Goal: Transaction & Acquisition: Purchase product/service

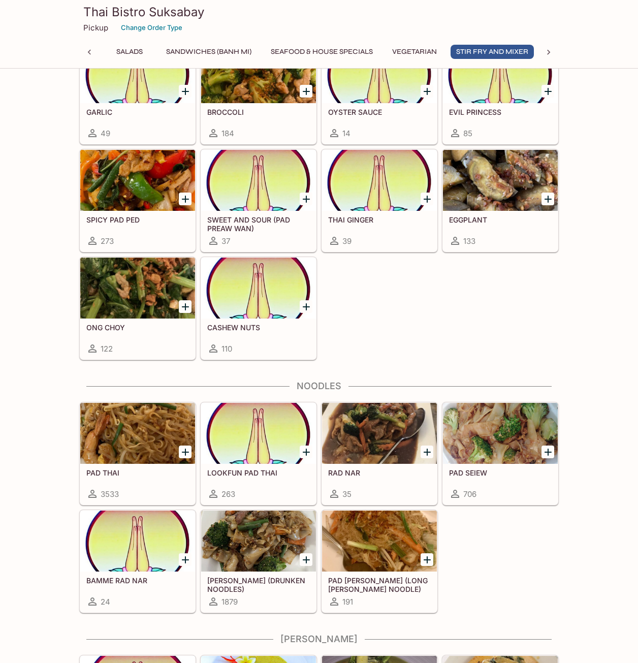
click at [121, 443] on div at bounding box center [137, 433] width 115 height 61
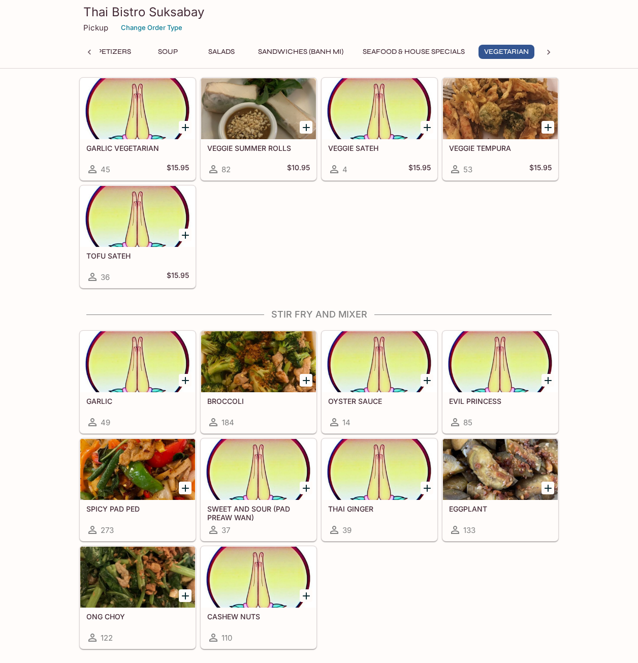
scroll to position [1909, 0]
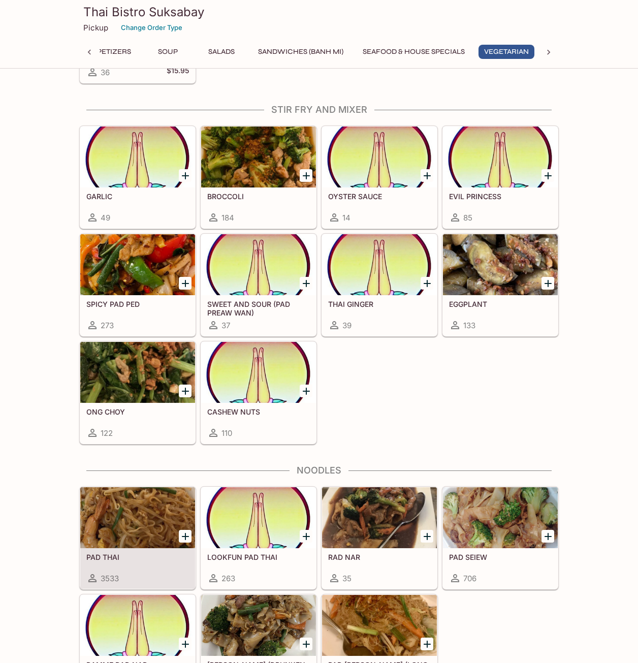
click at [115, 532] on div at bounding box center [137, 517] width 115 height 61
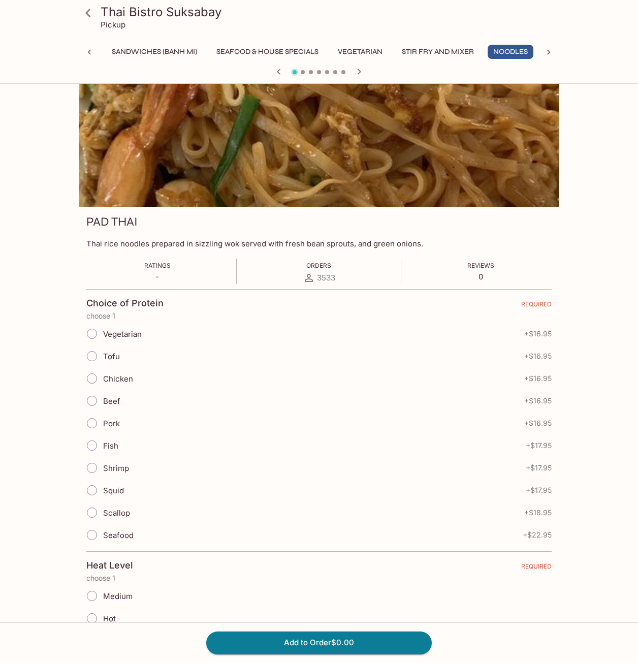
scroll to position [259, 0]
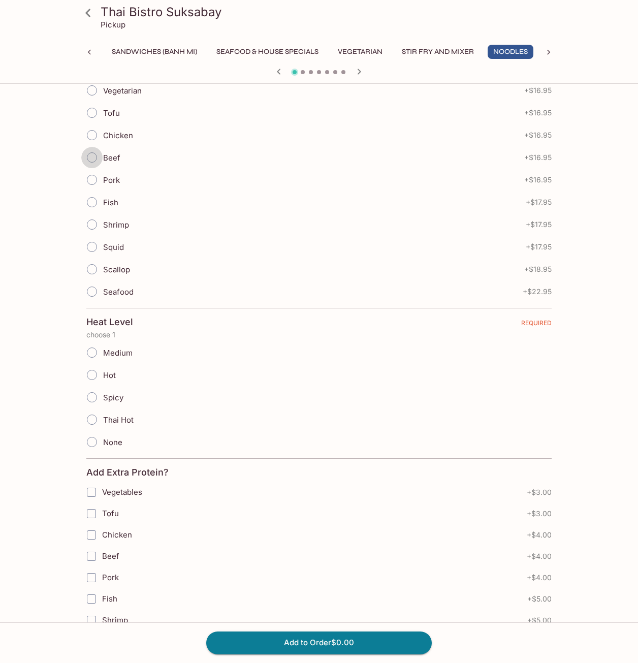
click at [102, 158] on input "Beef" at bounding box center [91, 157] width 21 height 21
radio input "true"
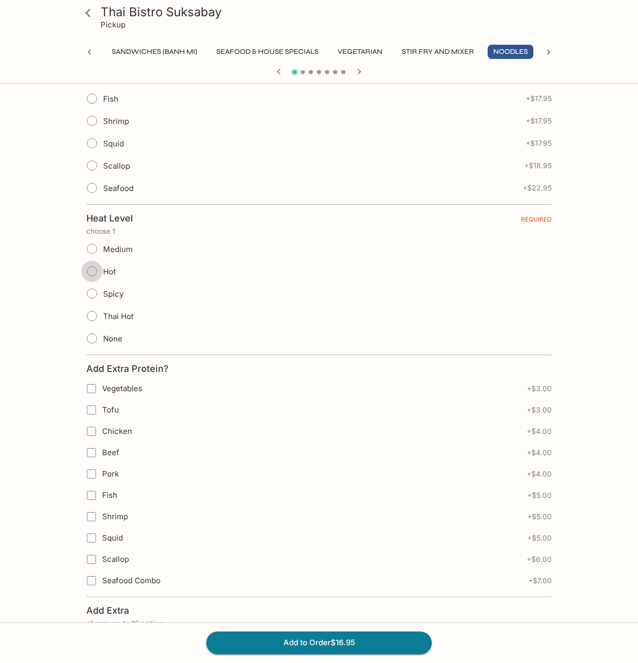
click at [102, 271] on input "Hot" at bounding box center [91, 271] width 21 height 21
radio input "true"
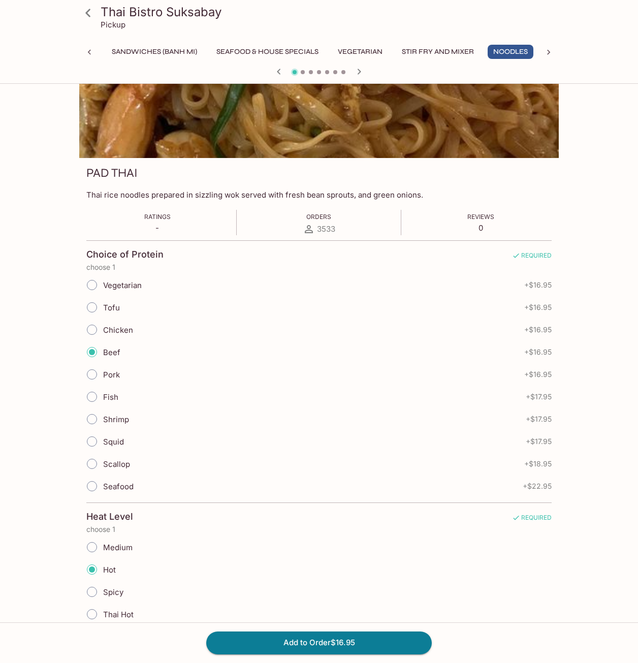
scroll to position [104, 0]
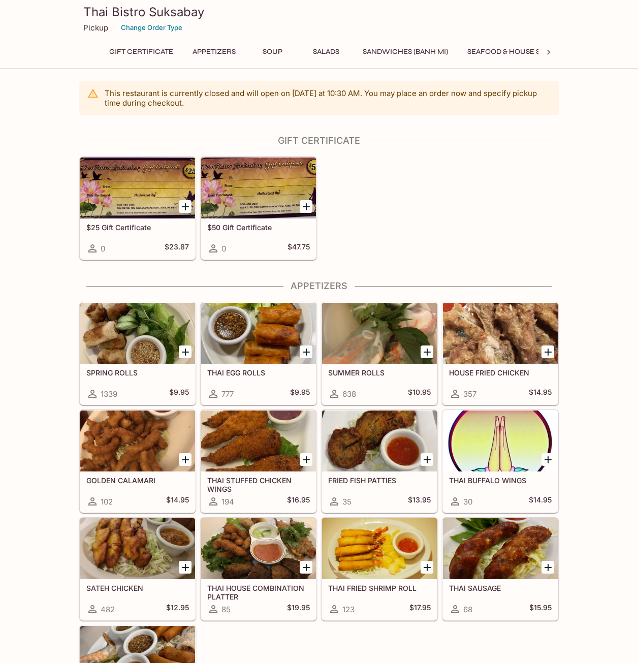
scroll to position [102, 0]
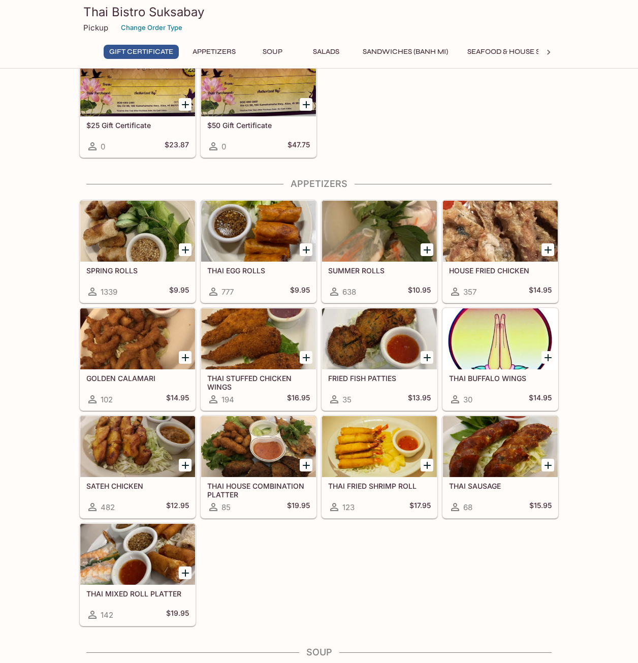
click at [145, 242] on div at bounding box center [137, 231] width 115 height 61
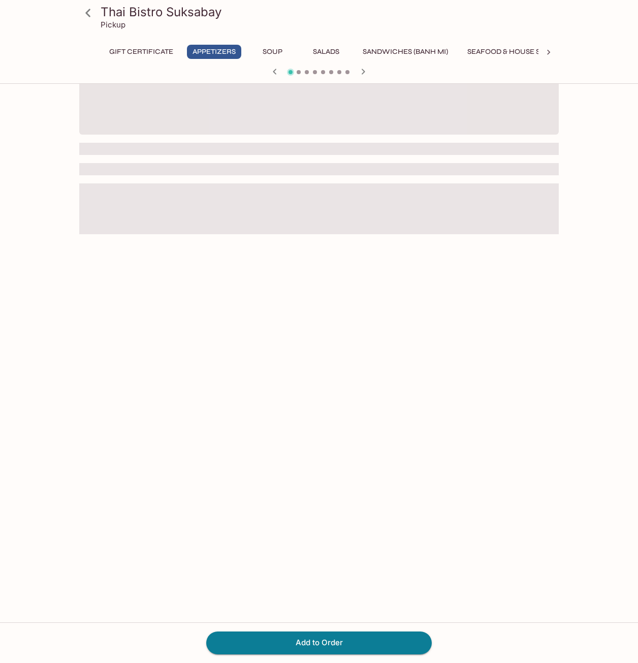
scroll to position [87, 0]
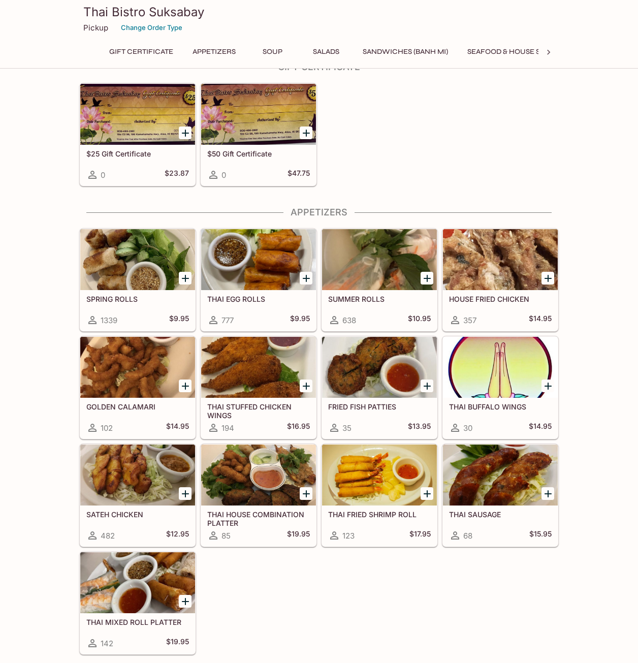
scroll to position [510, 0]
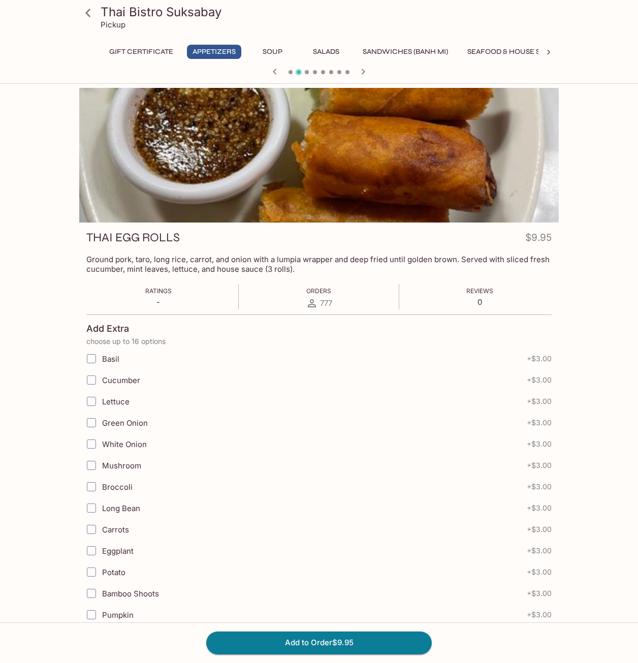
scroll to position [87, 0]
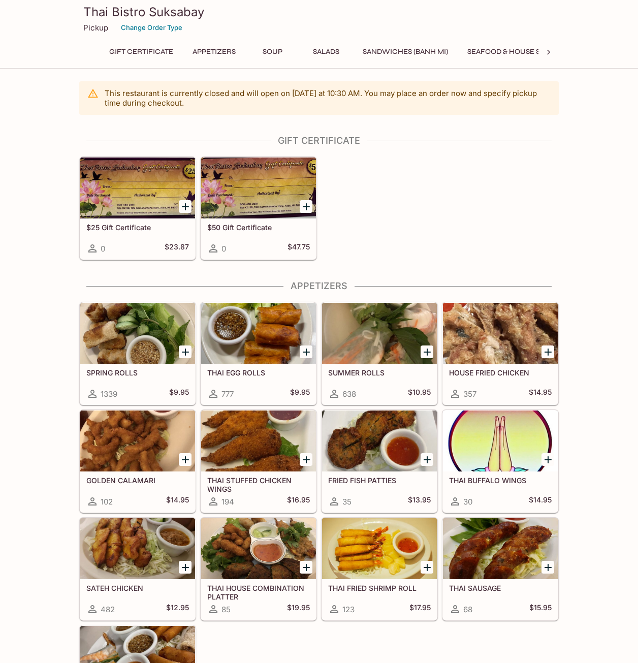
scroll to position [255, 0]
